Goal: Check status: Check status

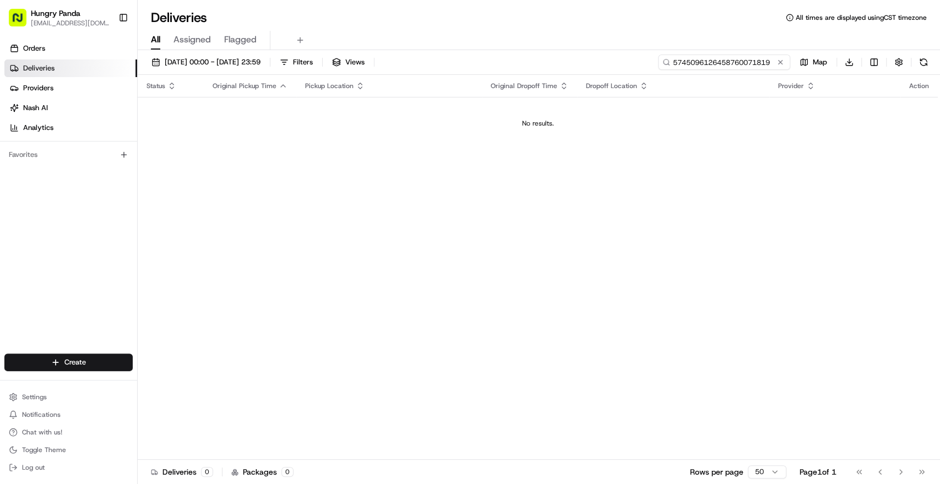
click at [742, 62] on input "5745096126458760071819" at bounding box center [724, 62] width 132 height 15
paste input "325807028695778707218"
type input "325807028695778707218"
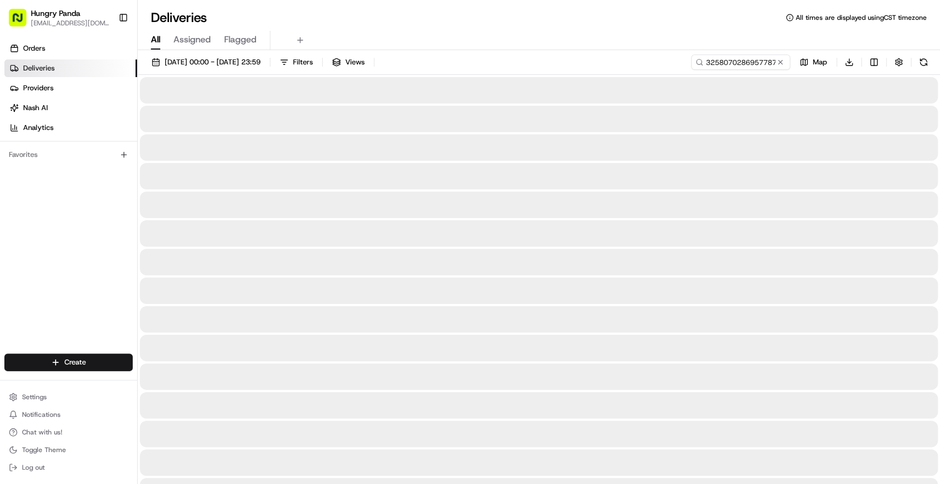
click at [537, 109] on div at bounding box center [539, 119] width 798 height 26
click at [538, 109] on div at bounding box center [539, 119] width 798 height 26
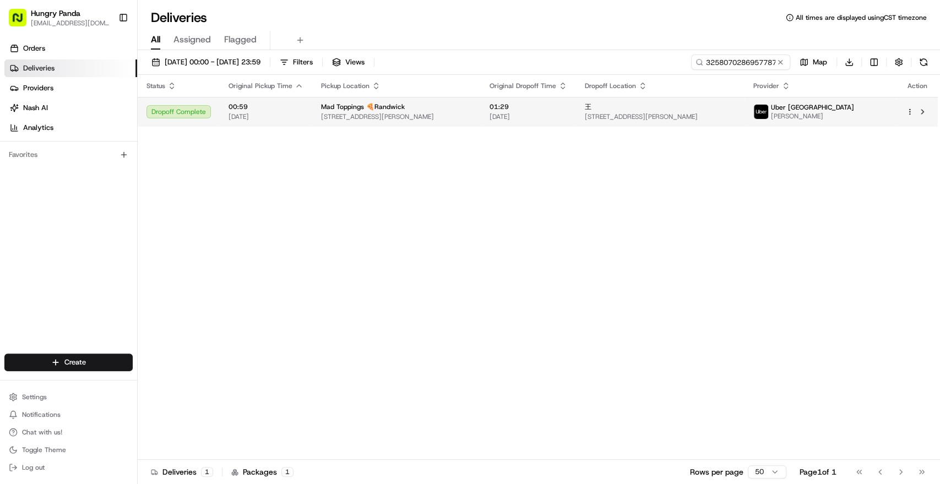
click at [567, 105] on span "01:29" at bounding box center [529, 106] width 78 height 9
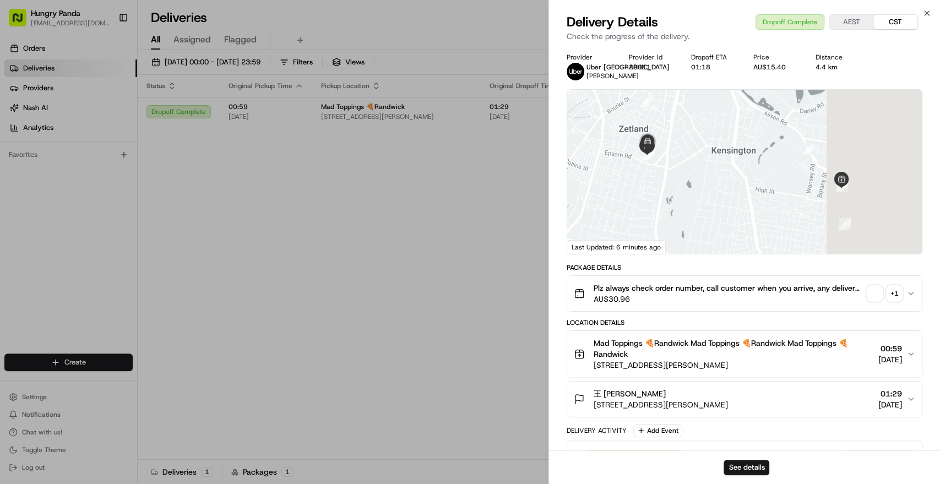
click at [875, 290] on span "button" at bounding box center [874, 293] width 15 height 15
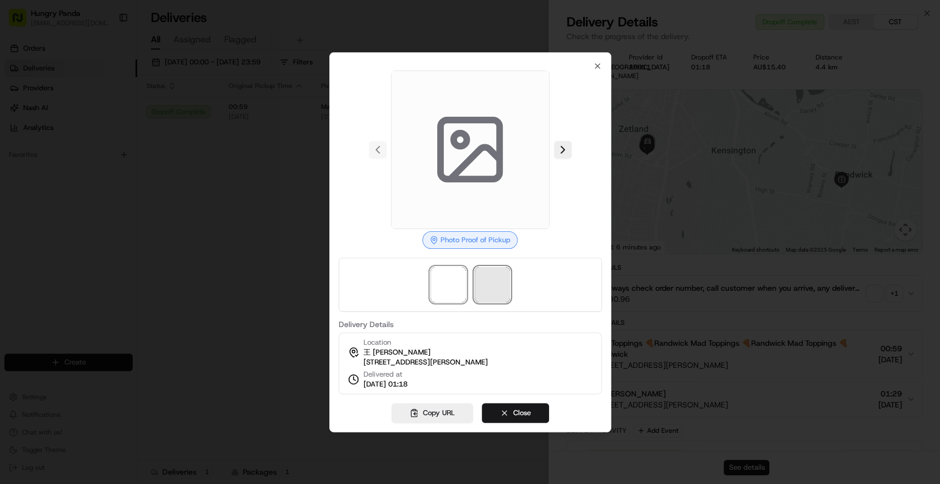
click at [477, 287] on span at bounding box center [492, 284] width 35 height 35
